Goal: Complete application form

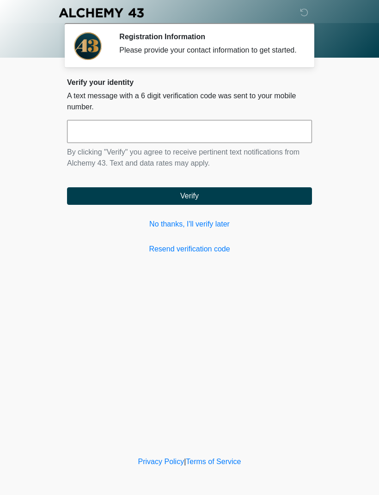
click at [294, 140] on input "text" at bounding box center [189, 131] width 245 height 23
type input "******"
click at [216, 203] on button "Verify" at bounding box center [189, 196] width 245 height 18
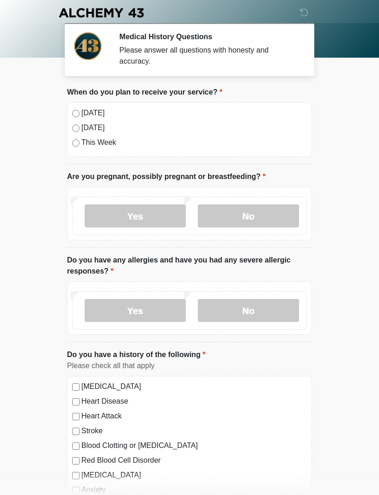
click at [97, 108] on label "Today" at bounding box center [193, 113] width 225 height 11
click at [272, 218] on label "No" at bounding box center [248, 216] width 101 height 23
click at [277, 313] on label "No" at bounding box center [248, 310] width 101 height 23
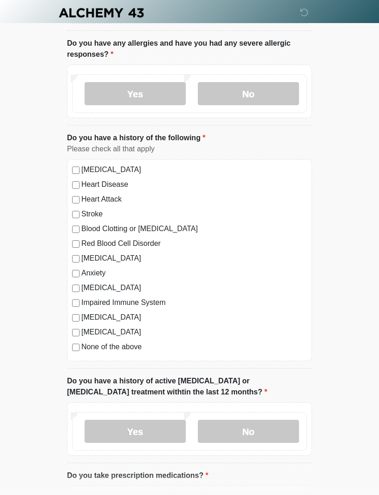
scroll to position [217, 0]
click at [132, 349] on label "None of the above" at bounding box center [193, 347] width 225 height 11
click at [265, 441] on label "No" at bounding box center [248, 432] width 101 height 23
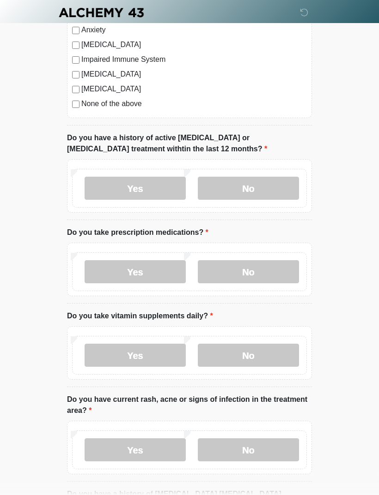
scroll to position [470, 0]
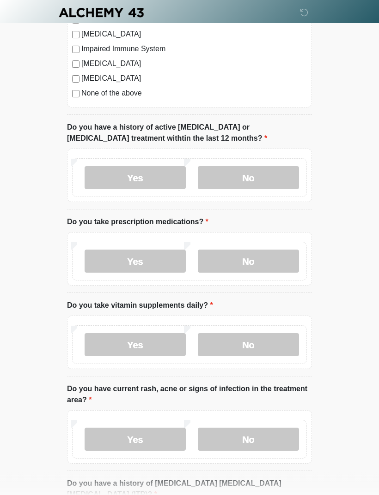
click at [271, 255] on label "No" at bounding box center [248, 261] width 101 height 23
click at [289, 348] on label "No" at bounding box center [248, 344] width 101 height 23
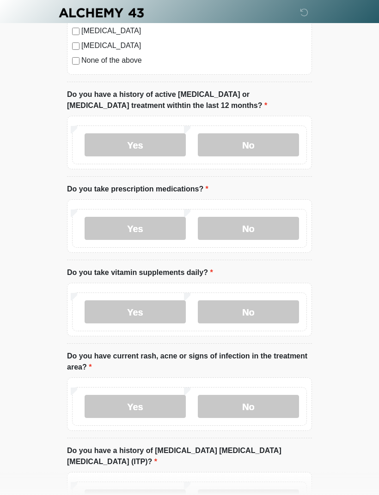
scroll to position [503, 0]
click at [289, 408] on label "No" at bounding box center [248, 407] width 101 height 23
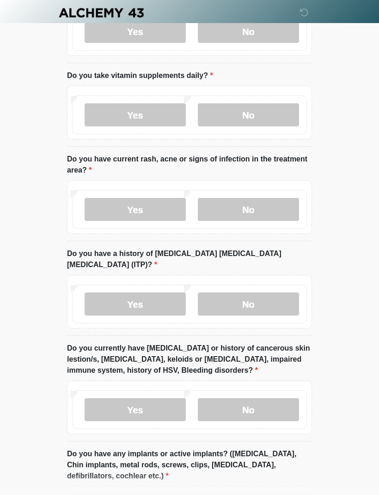
scroll to position [700, 0]
click at [282, 293] on label "No" at bounding box center [248, 304] width 101 height 23
click at [289, 399] on label "No" at bounding box center [248, 410] width 101 height 23
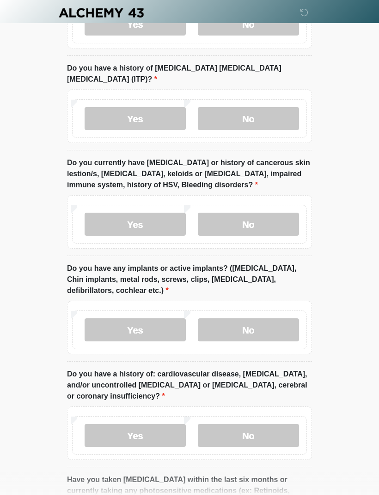
scroll to position [888, 0]
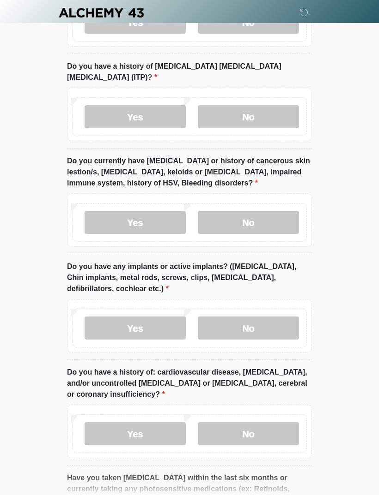
click at [280, 317] on label "No" at bounding box center [248, 328] width 101 height 23
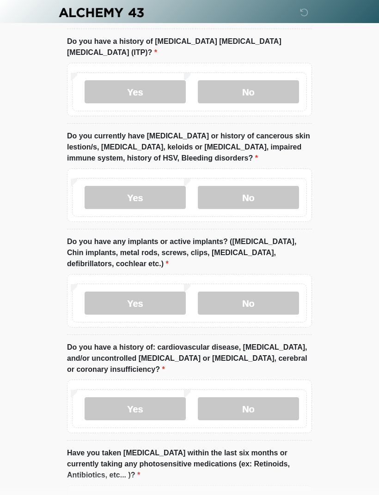
scroll to position [916, 0]
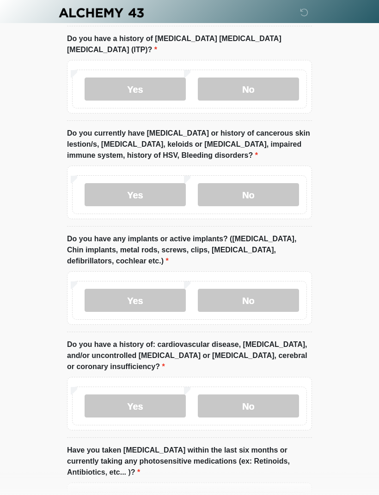
click at [274, 395] on label "No" at bounding box center [248, 406] width 101 height 23
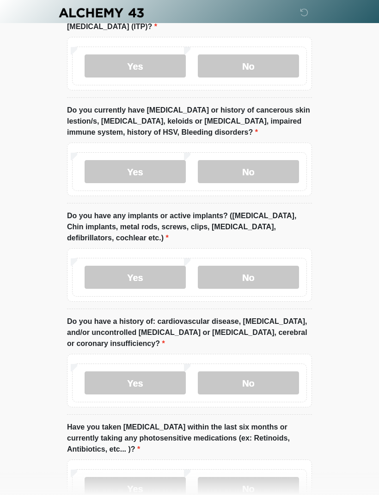
scroll to position [996, 0]
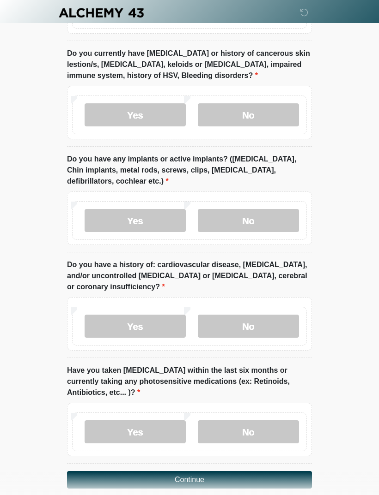
click at [268, 423] on label "No" at bounding box center [248, 432] width 101 height 23
click at [219, 471] on button "Continue" at bounding box center [189, 480] width 245 height 18
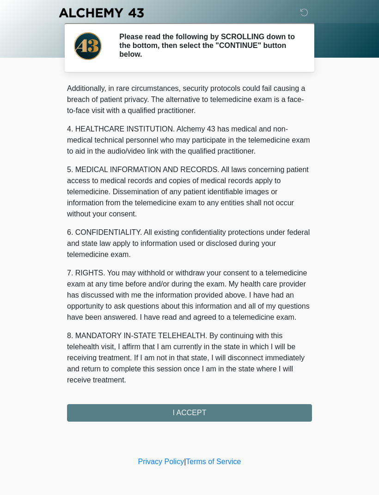
scroll to position [225, 0]
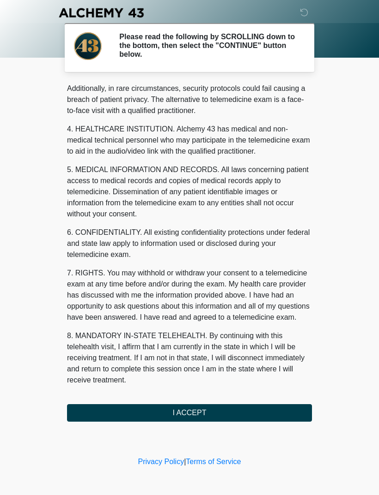
click at [211, 412] on button "I ACCEPT" at bounding box center [189, 413] width 245 height 18
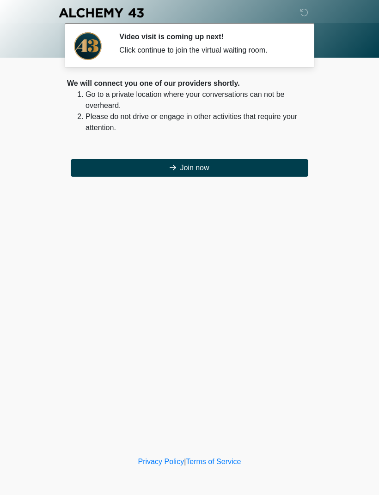
click at [210, 168] on button "Join now" at bounding box center [189, 168] width 237 height 18
